Goal: Task Accomplishment & Management: Use online tool/utility

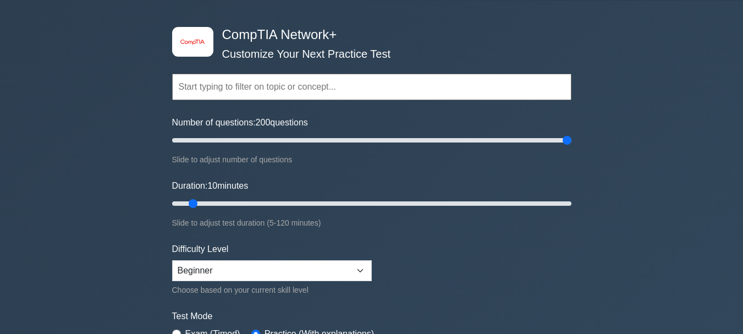
drag, startPoint x: 187, startPoint y: 141, endPoint x: 605, endPoint y: 158, distance: 418.5
type input "200"
click at [572, 147] on input "Number of questions: 200 questions" at bounding box center [371, 140] width 399 height 13
drag, startPoint x: 190, startPoint y: 206, endPoint x: 634, endPoint y: 245, distance: 445.8
type input "120"
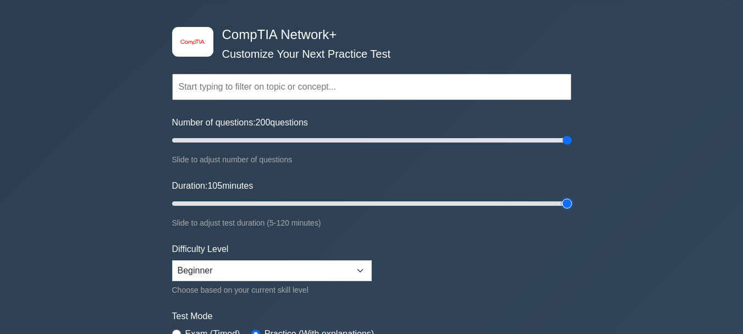
click at [572, 210] on input "Duration: 105 minutes" at bounding box center [371, 203] width 399 height 13
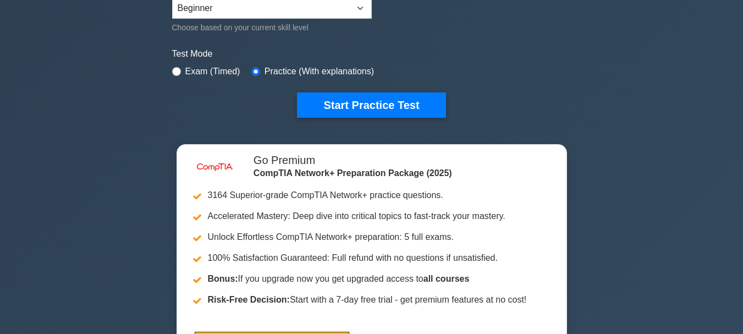
scroll to position [298, 0]
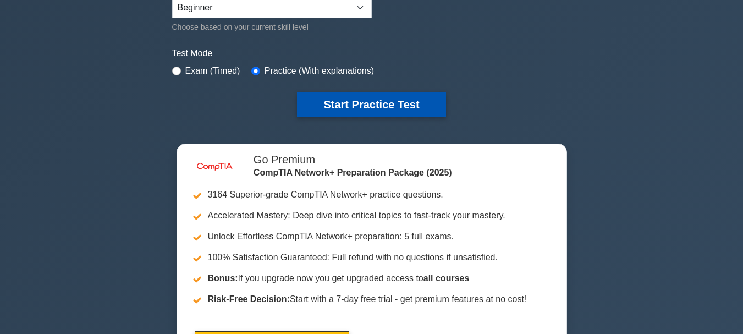
click at [367, 103] on button "Start Practice Test" at bounding box center [371, 104] width 149 height 25
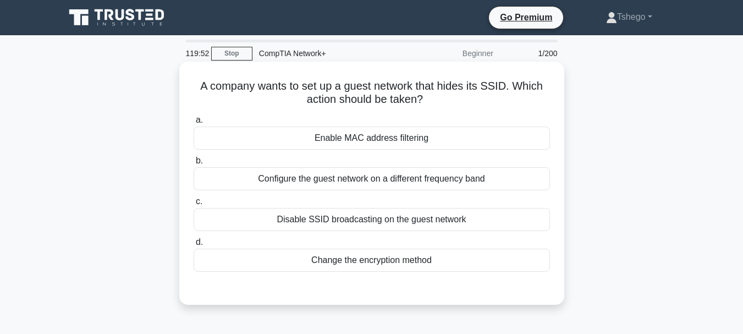
click at [345, 216] on div "Disable SSID broadcasting on the guest network" at bounding box center [372, 219] width 357 height 23
click at [194, 205] on input "c. Disable SSID broadcasting on the guest network" at bounding box center [194, 201] width 0 height 7
